Goal: Transaction & Acquisition: Purchase product/service

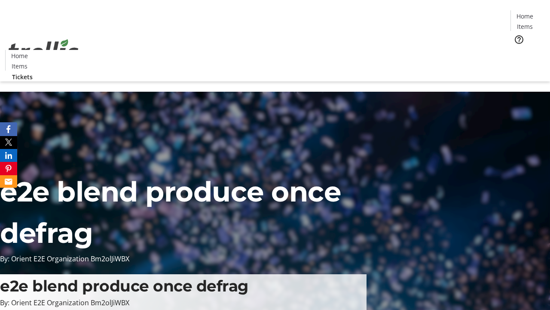
click at [518, 50] on span "Tickets" at bounding box center [528, 54] width 21 height 9
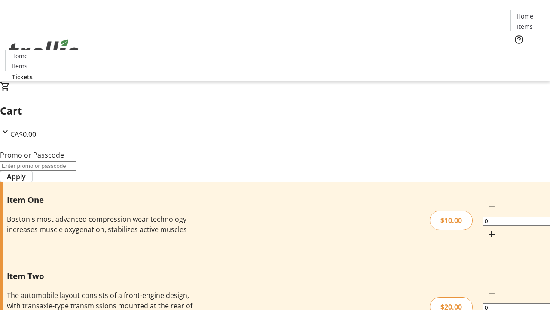
click at [487, 229] on mat-icon "Increment by one" at bounding box center [492, 234] width 10 height 10
type input "1"
